Goal: Transaction & Acquisition: Obtain resource

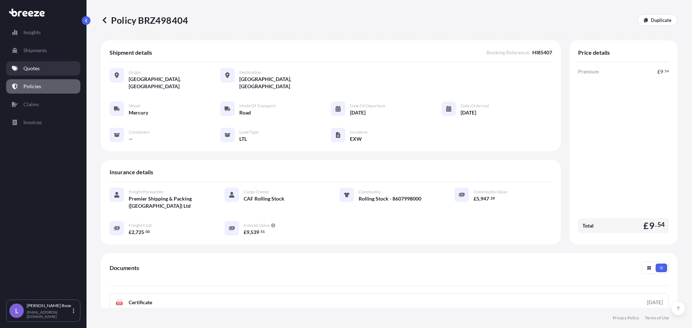
click at [30, 68] on p "Quotes" at bounding box center [31, 68] width 16 height 7
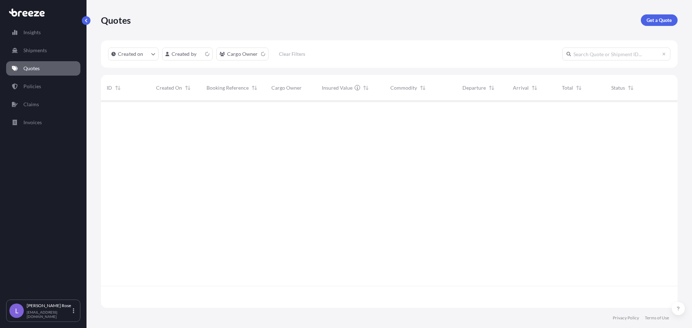
scroll to position [206, 571]
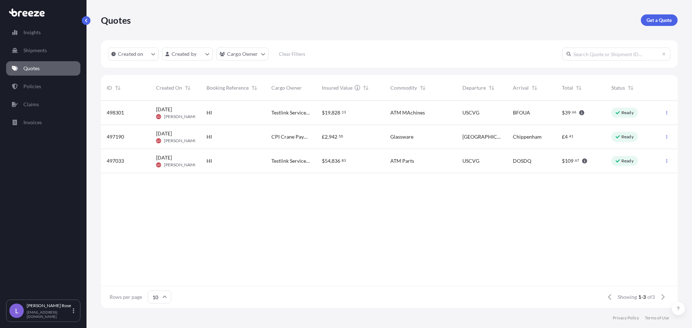
click at [657, 24] on link "Get a Quote" at bounding box center [658, 20] width 37 height 12
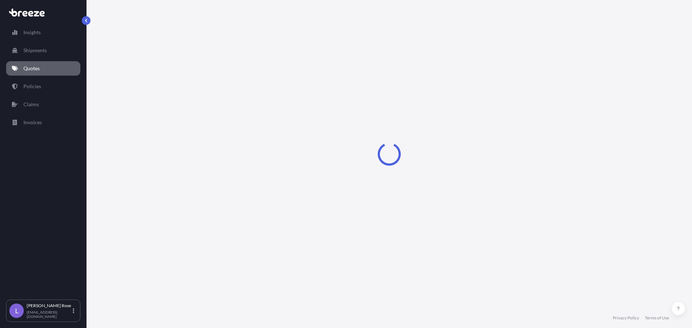
select select "Sea"
select select "1"
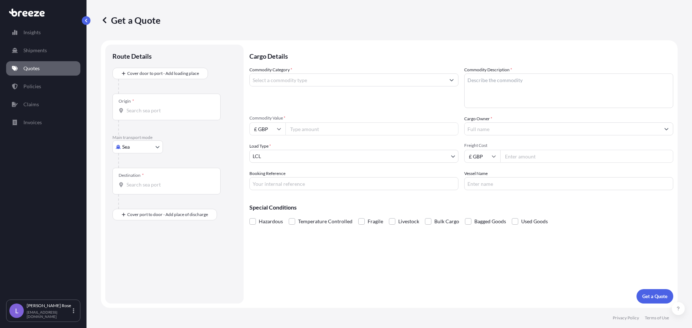
click at [149, 104] on div "Origin *" at bounding box center [166, 107] width 108 height 27
click at [149, 107] on input "Origin *" at bounding box center [168, 110] width 85 height 7
click at [142, 147] on body "0 options available. Insights Shipments Quotes Policies Claims Invoices L [PERS…" at bounding box center [346, 164] width 692 height 328
click at [135, 191] on span "Road" at bounding box center [132, 191] width 12 height 7
select select "Road"
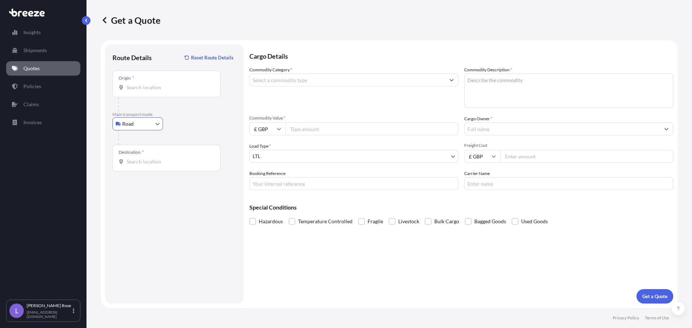
click at [143, 88] on input "Origin *" at bounding box center [168, 87] width 85 height 7
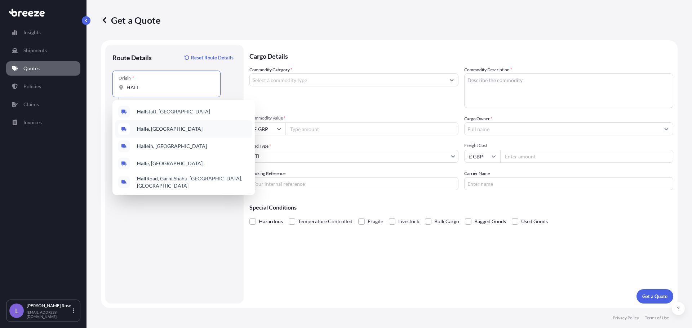
click at [154, 126] on span "Hall e, [GEOGRAPHIC_DATA]" at bounding box center [170, 128] width 66 height 7
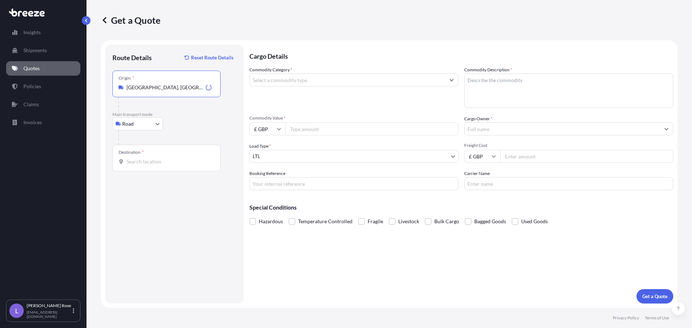
type input "[GEOGRAPHIC_DATA], [GEOGRAPHIC_DATA]"
click at [146, 159] on input "Destination *" at bounding box center [168, 161] width 85 height 7
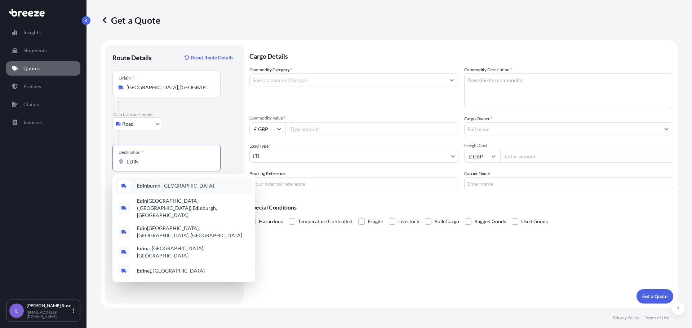
click at [147, 186] on span "[PERSON_NAME], [GEOGRAPHIC_DATA]" at bounding box center [175, 185] width 77 height 7
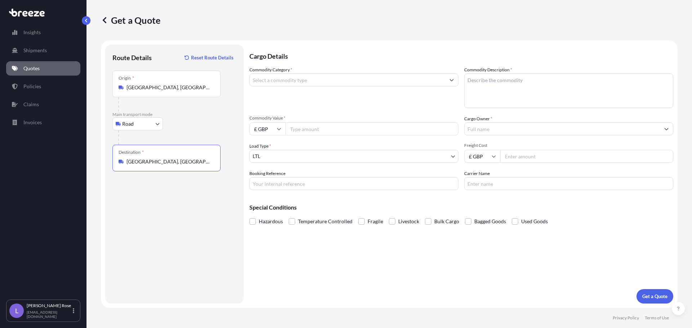
type input "[GEOGRAPHIC_DATA], [GEOGRAPHIC_DATA]"
click at [265, 83] on input "Commodity Category *" at bounding box center [347, 79] width 195 height 13
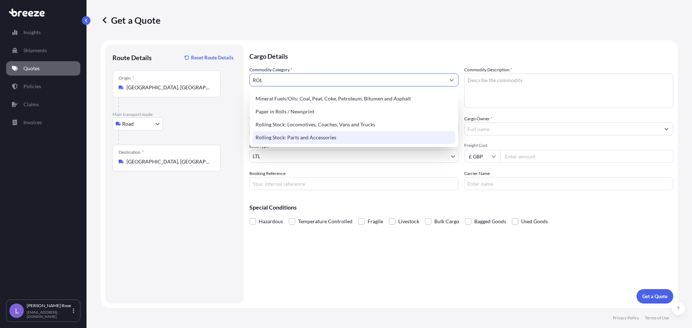
click at [284, 134] on div "Rolling Stock: Parts and Accessories" at bounding box center [354, 137] width 202 height 13
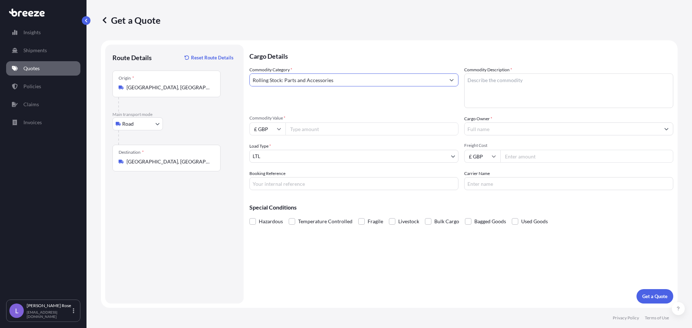
type input "Rolling Stock: Parts and Accessories"
click at [512, 79] on textarea "Commodity Description *" at bounding box center [568, 90] width 209 height 35
type textarea "Rail Parts - 8607998000"
click at [353, 128] on input "Commodity Value *" at bounding box center [371, 128] width 173 height 13
type input "6646.06"
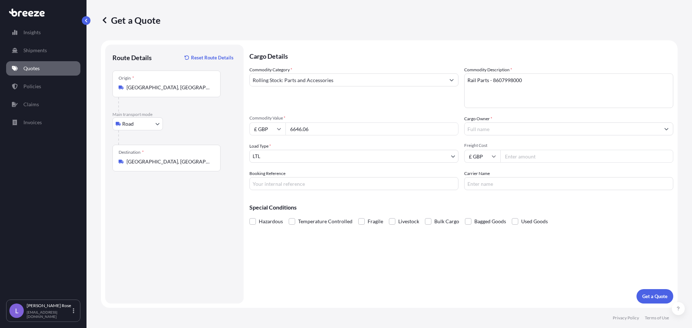
click at [269, 131] on input "£ GBP" at bounding box center [267, 128] width 36 height 13
click at [270, 148] on div "€ EUR" at bounding box center [267, 149] width 30 height 14
type input "€ EUR"
click at [474, 125] on input "Cargo Owner *" at bounding box center [561, 128] width 195 height 13
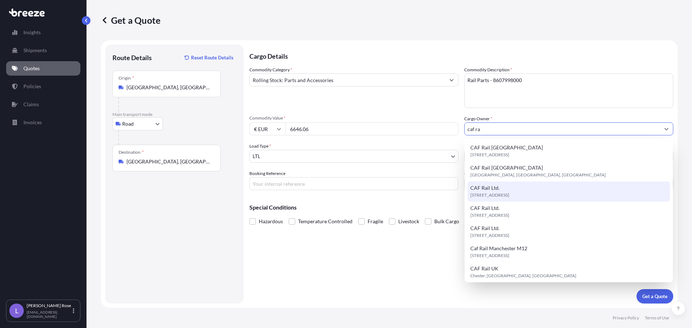
click at [522, 191] on div "CAF Rail Ltd. [STREET_ADDRESS]" at bounding box center [568, 192] width 202 height 20
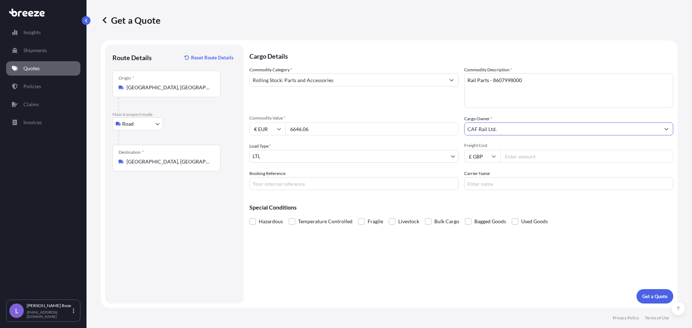
type input "CAF Rail Ltd."
click at [516, 158] on input "Freight Cost" at bounding box center [586, 156] width 173 height 13
drag, startPoint x: 545, startPoint y: 152, endPoint x: 548, endPoint y: 154, distance: 3.9
click at [545, 152] on input "Freight Cost" at bounding box center [586, 156] width 173 height 13
type input "600.00"
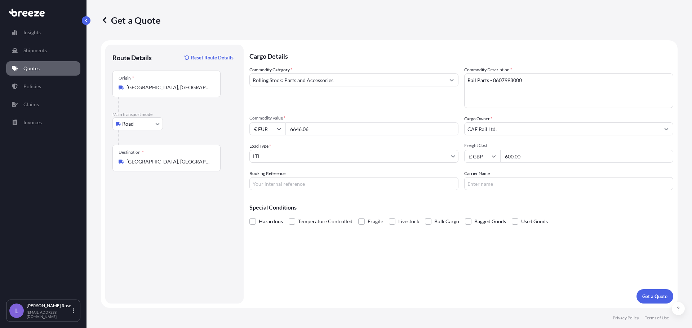
click at [410, 171] on div "Booking Reference" at bounding box center [353, 180] width 209 height 20
click at [406, 176] on div "Booking Reference" at bounding box center [353, 180] width 209 height 20
click at [405, 182] on input "Booking Reference" at bounding box center [353, 183] width 209 height 13
type input "HI85484"
type input "Trafertir"
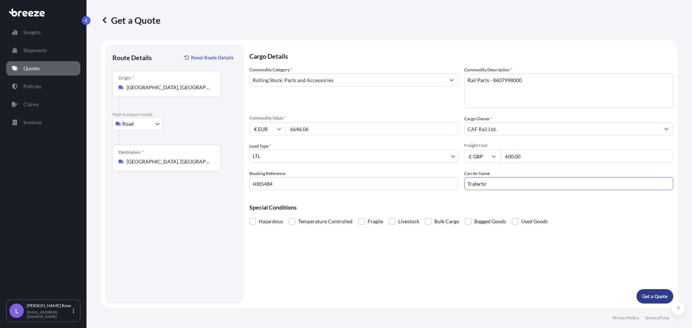
click at [662, 294] on p "Get a Quote" at bounding box center [654, 296] width 25 height 7
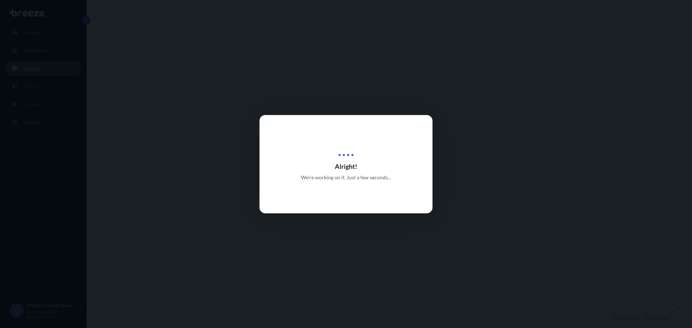
select select "Road"
select select "1"
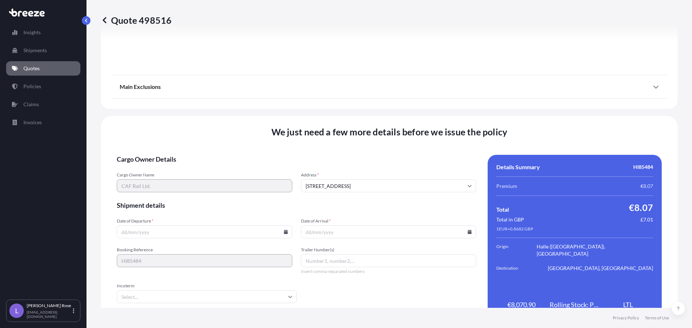
scroll to position [815, 0]
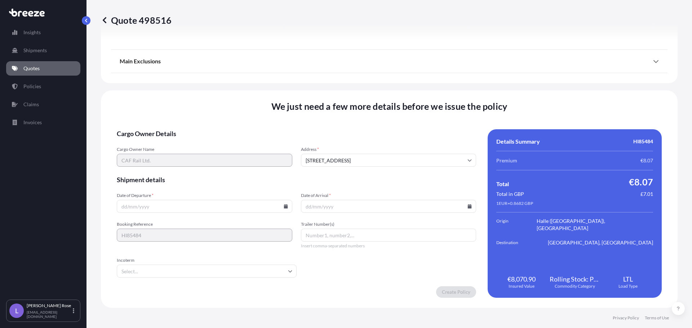
click at [289, 206] on input "Date of Departure *" at bounding box center [204, 206] width 175 height 13
click at [284, 206] on icon at bounding box center [285, 206] width 4 height 4
click at [189, 129] on button "10" at bounding box center [187, 129] width 12 height 12
type input "[DATE]"
click at [468, 206] on icon at bounding box center [470, 206] width 4 height 4
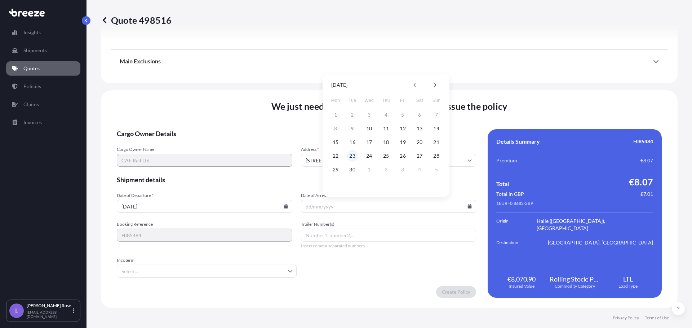
click at [352, 158] on button "23" at bounding box center [353, 156] width 12 height 12
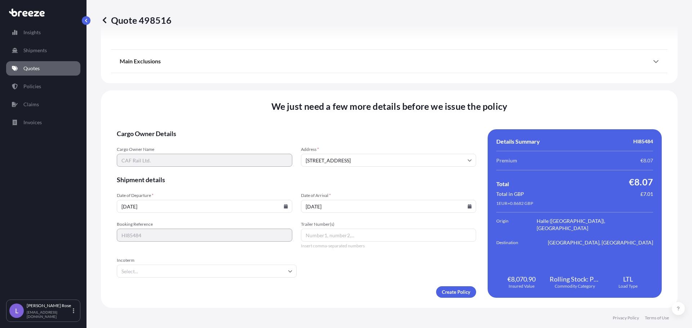
type input "[DATE]"
click at [220, 275] on input "Incoterm" at bounding box center [207, 271] width 180 height 13
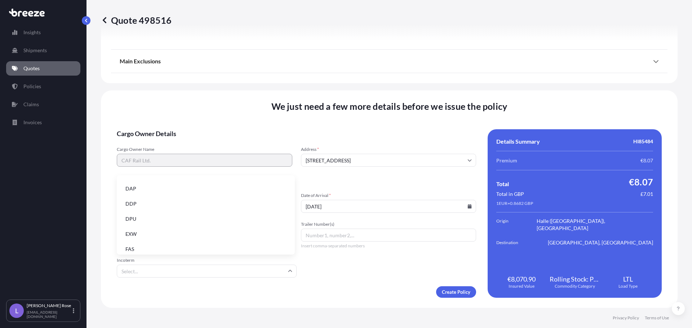
scroll to position [72, 0]
click at [164, 220] on li "EXW" at bounding box center [206, 219] width 172 height 14
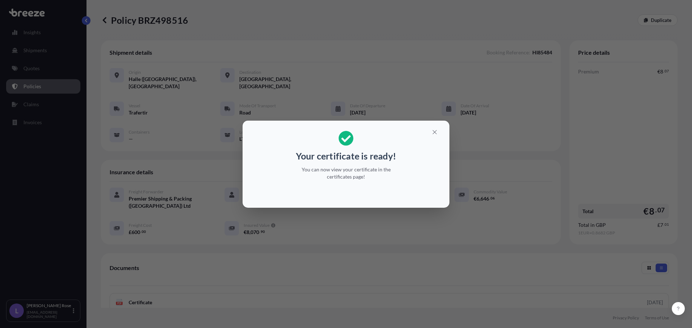
click at [600, 239] on div "Your certificate is ready! You can now view your certificate in the certificate…" at bounding box center [346, 164] width 692 height 328
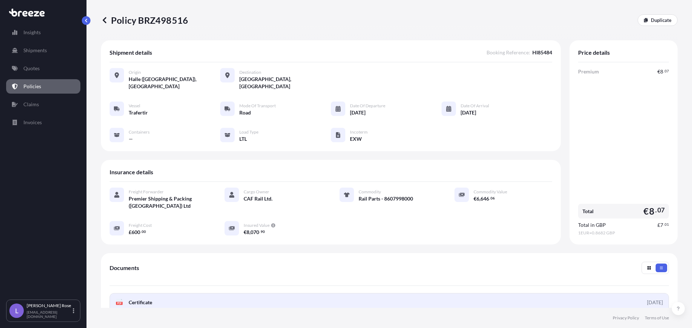
click at [571, 294] on link "PDF Certificate [DATE]" at bounding box center [389, 302] width 559 height 19
